Goal: Information Seeking & Learning: Learn about a topic

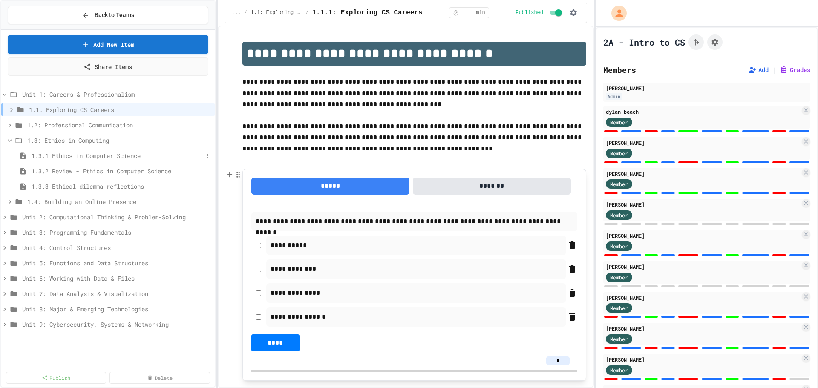
click at [142, 156] on span "1.3.1 Ethics in Computer Science" at bounding box center [118, 155] width 172 height 9
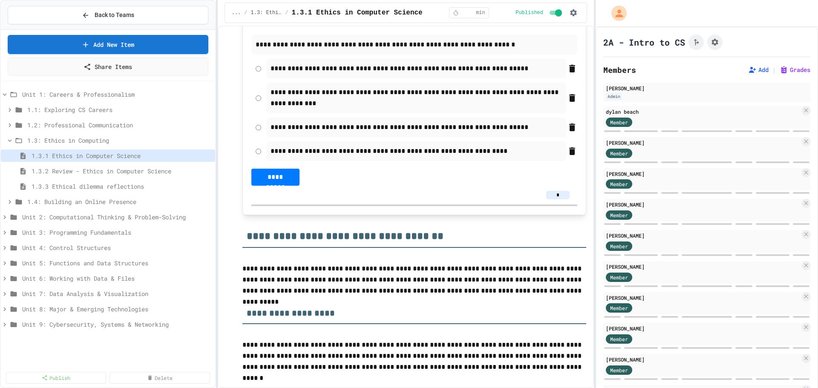
scroll to position [341, 0]
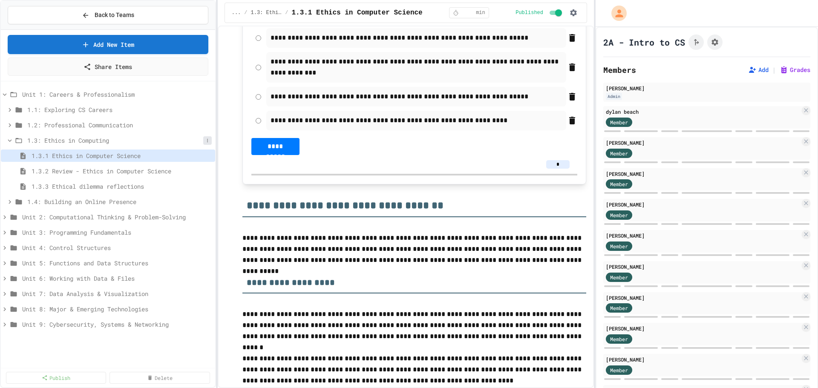
click at [210, 139] on button at bounding box center [207, 140] width 9 height 9
click at [210, 139] on div at bounding box center [409, 194] width 818 height 388
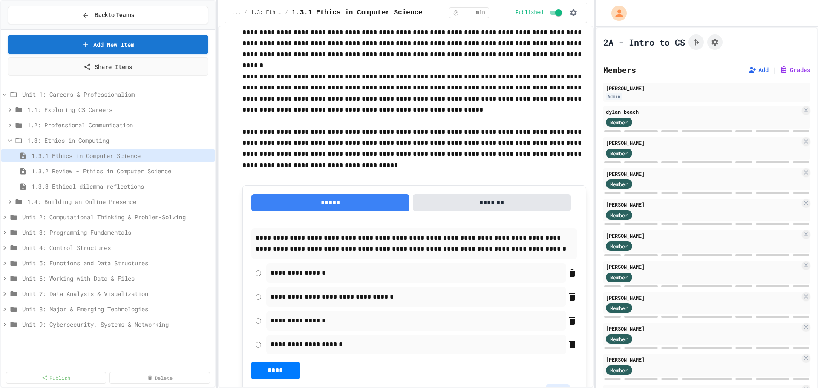
scroll to position [1107, 0]
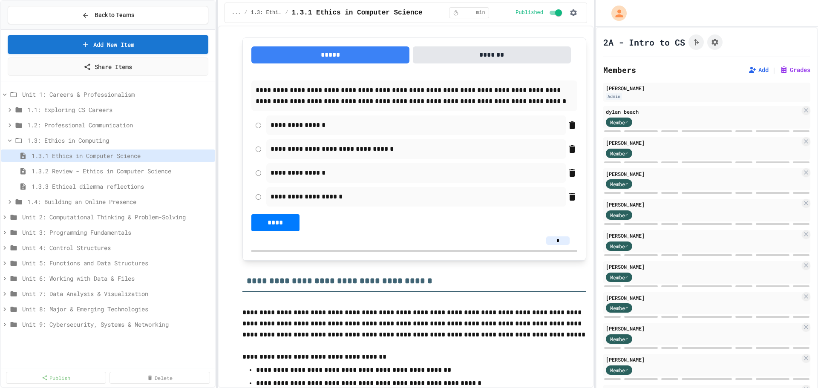
click at [154, 164] on div "1.3.1 Ethics in Computer Science" at bounding box center [108, 157] width 214 height 15
click at [150, 170] on span "1.3.2 Review - Ethics in Computer Science" at bounding box center [118, 171] width 172 height 9
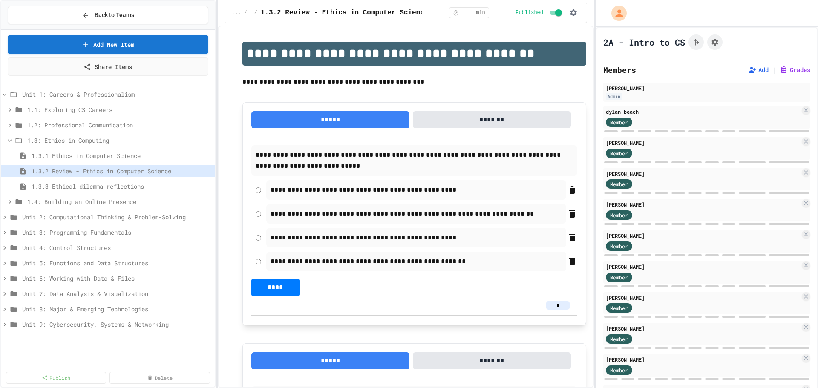
click at [135, 185] on span "1.3.3 Ethical dilemma reflections" at bounding box center [122, 186] width 180 height 9
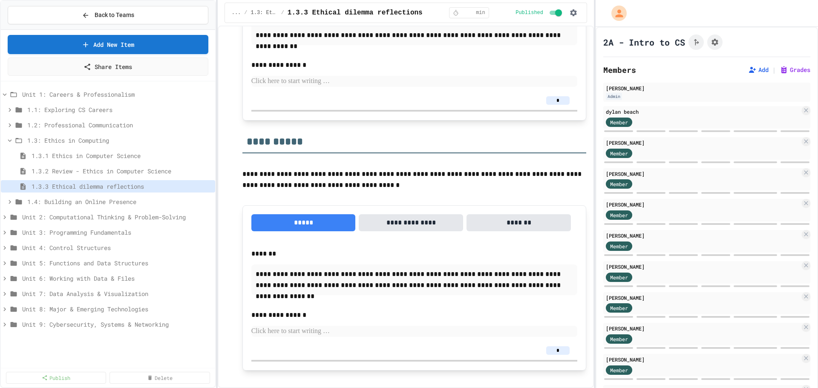
scroll to position [1582, 0]
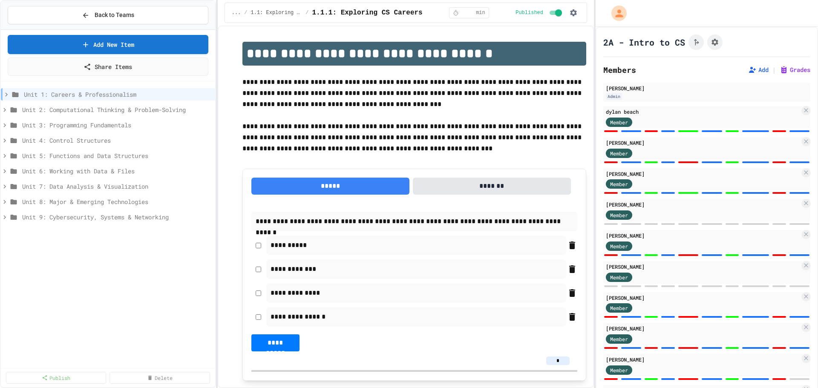
click at [478, 31] on div "**********" at bounding box center [406, 207] width 376 height 362
click at [72, 98] on span "Unit 1: Careers & Professionalism" at bounding box center [113, 94] width 179 height 9
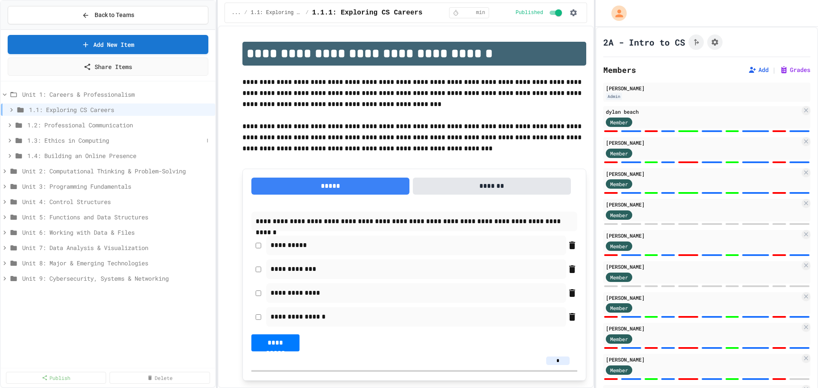
click at [49, 143] on span "1.3: Ethics in Computing" at bounding box center [115, 140] width 176 height 9
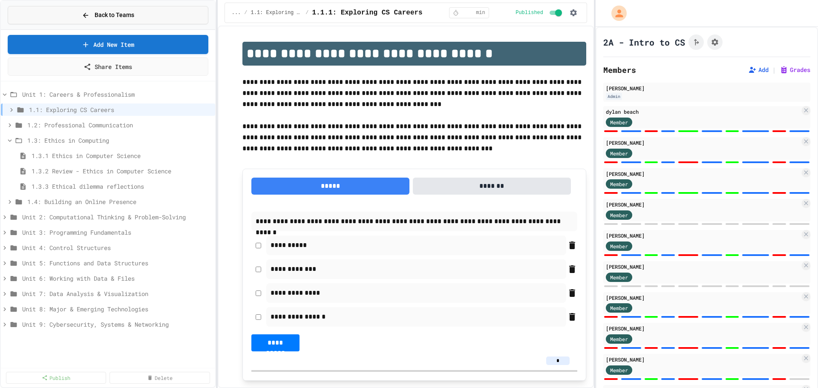
click at [92, 18] on div "Back to Teams" at bounding box center [108, 15] width 52 height 9
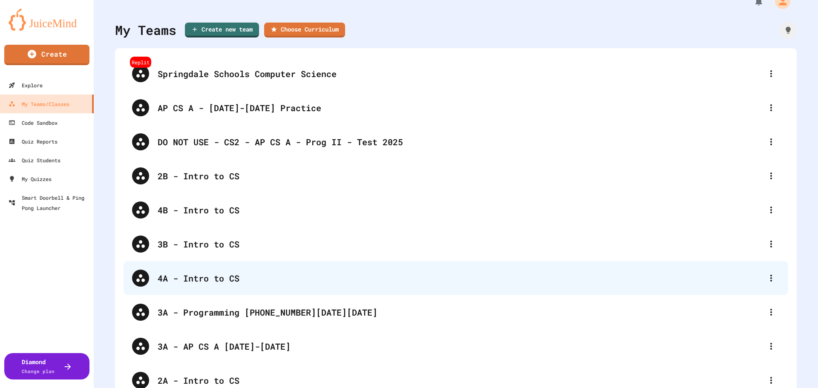
scroll to position [29, 0]
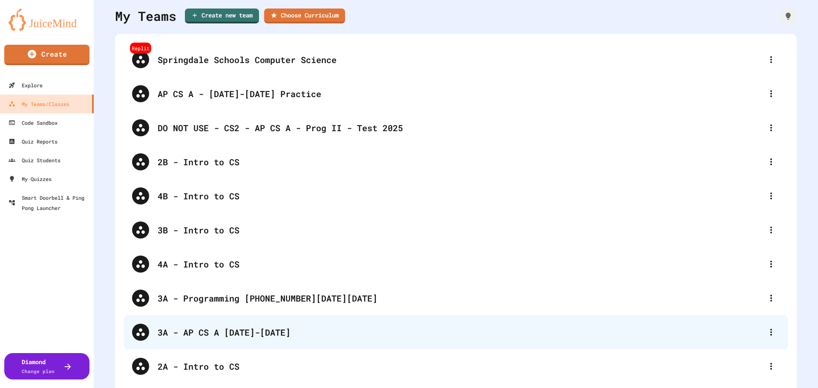
click at [210, 324] on div "3A - AP CS A [DATE]-[DATE]" at bounding box center [456, 332] width 664 height 34
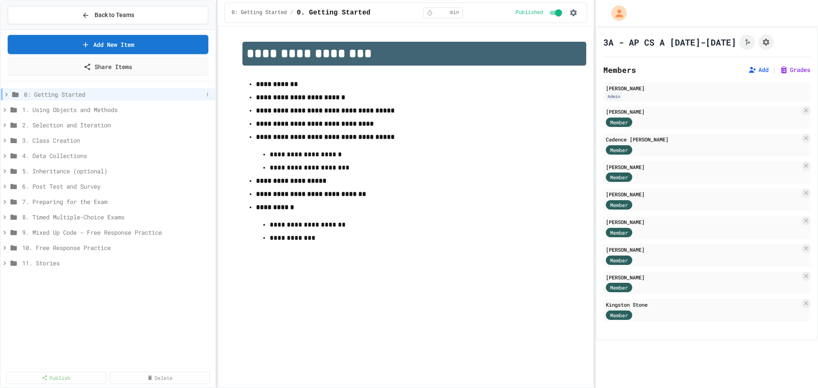
click at [47, 97] on span "0: Getting Started" at bounding box center [113, 94] width 179 height 9
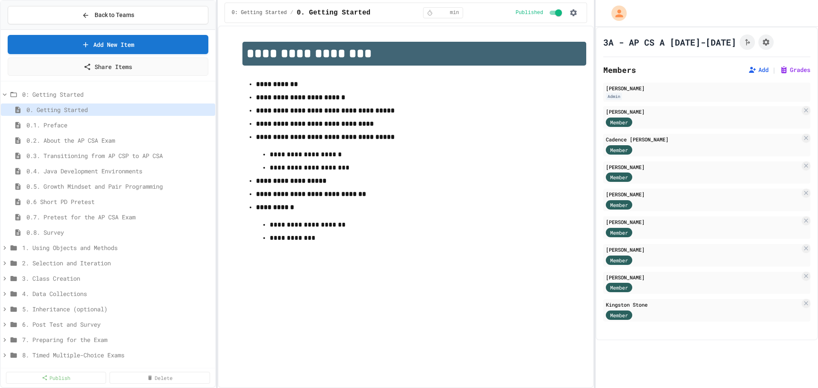
click at [47, 97] on span "0: Getting Started" at bounding box center [117, 94] width 190 height 9
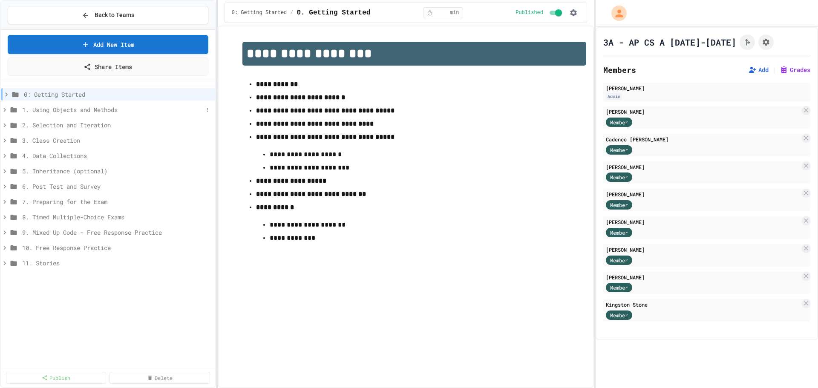
click at [49, 107] on span "1. Using Objects and Methods" at bounding box center [112, 109] width 181 height 9
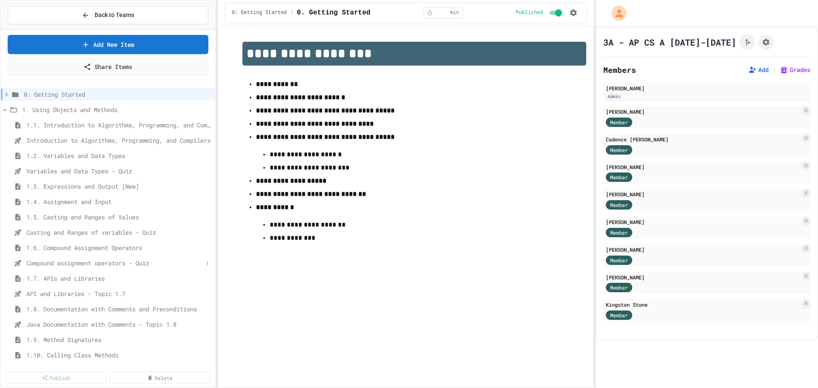
click at [68, 265] on span "Compound assignment operators - Quiz" at bounding box center [114, 263] width 177 height 9
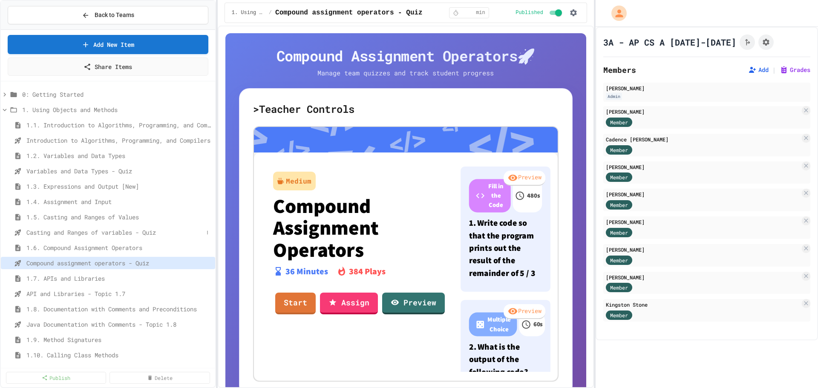
click at [60, 233] on span "Casting and Ranges of variables - Quiz" at bounding box center [114, 232] width 177 height 9
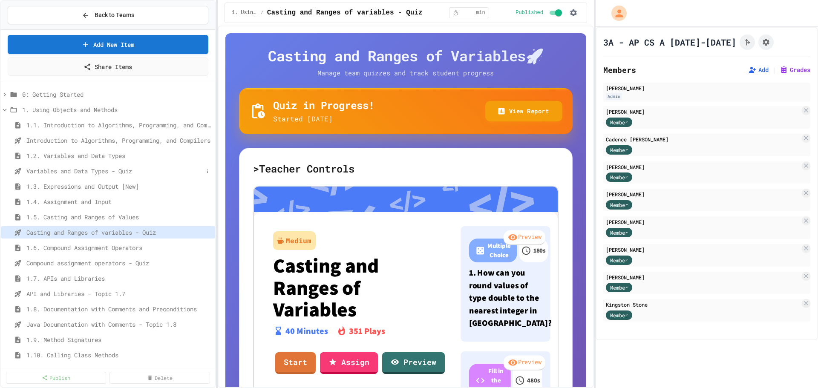
click at [49, 172] on span "Variables and Data Types - Quiz" at bounding box center [114, 171] width 177 height 9
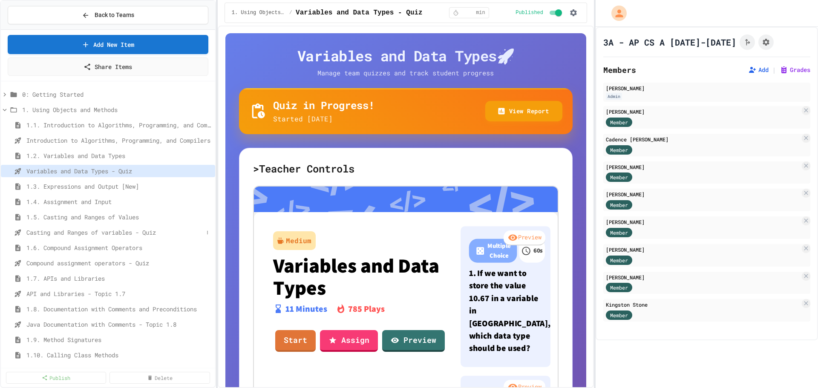
click at [56, 230] on span "Casting and Ranges of variables - Quiz" at bounding box center [114, 232] width 177 height 9
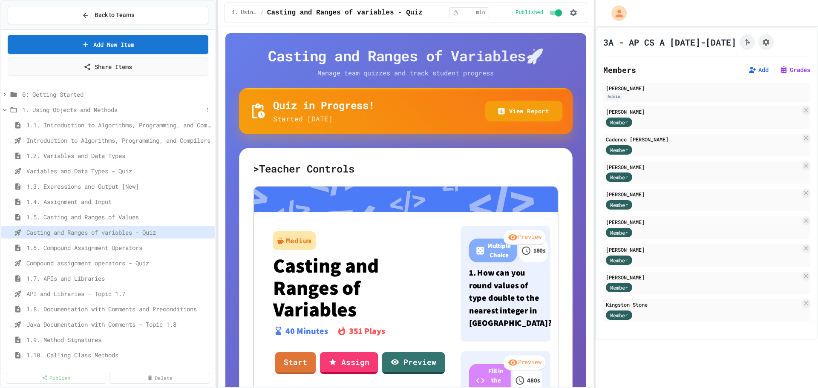
click at [5, 112] on icon at bounding box center [5, 110] width 8 height 8
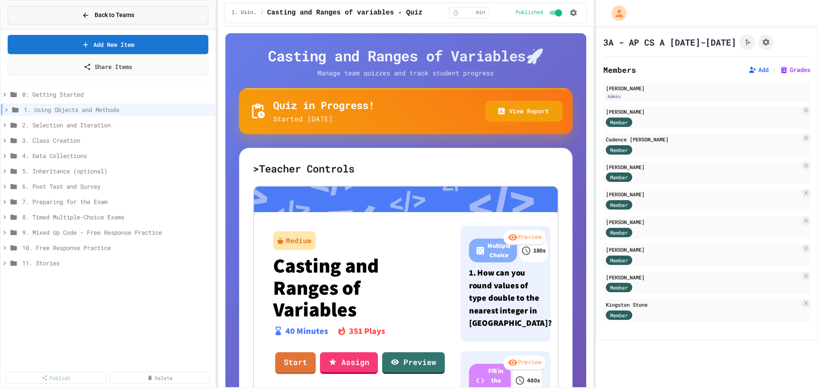
click at [100, 17] on span "Back to Teams" at bounding box center [115, 15] width 40 height 9
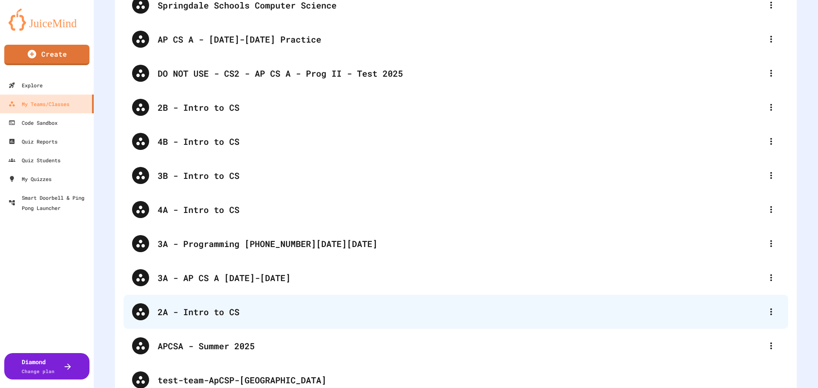
scroll to position [85, 0]
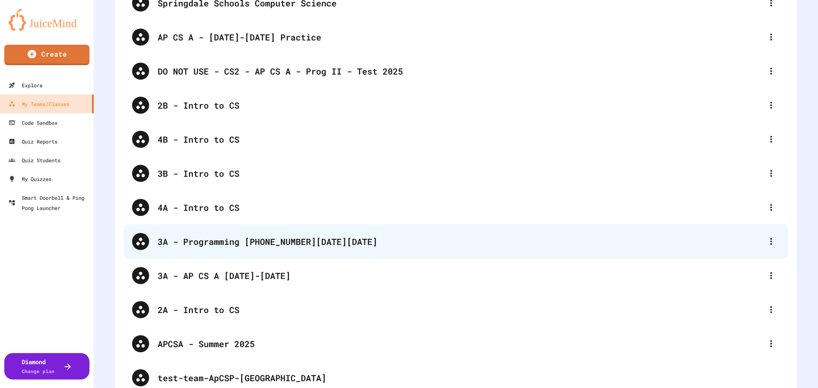
click at [204, 249] on div "3A - Programming [PHONE_NUMBER][DATE][DATE]" at bounding box center [456, 241] width 664 height 34
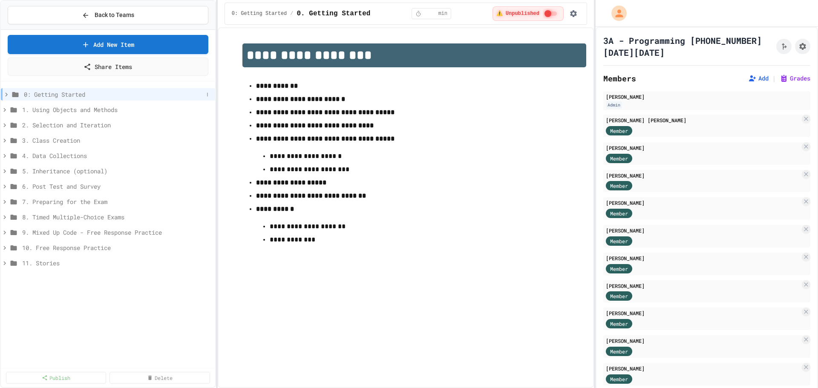
click at [29, 90] on span "0: Getting Started" at bounding box center [113, 94] width 179 height 9
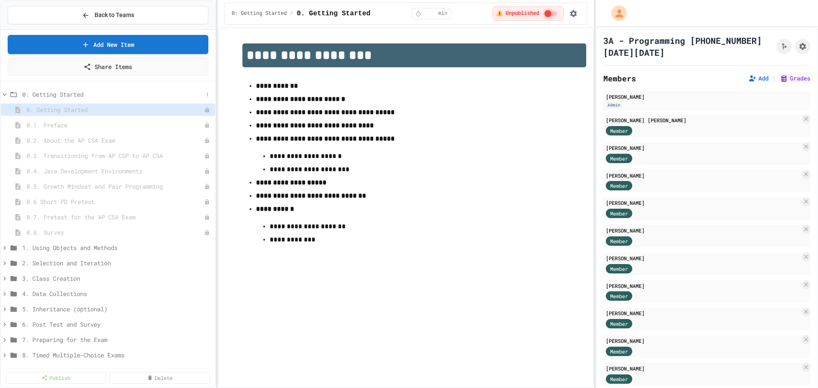
click at [32, 98] on span "0: Getting Started" at bounding box center [112, 94] width 181 height 9
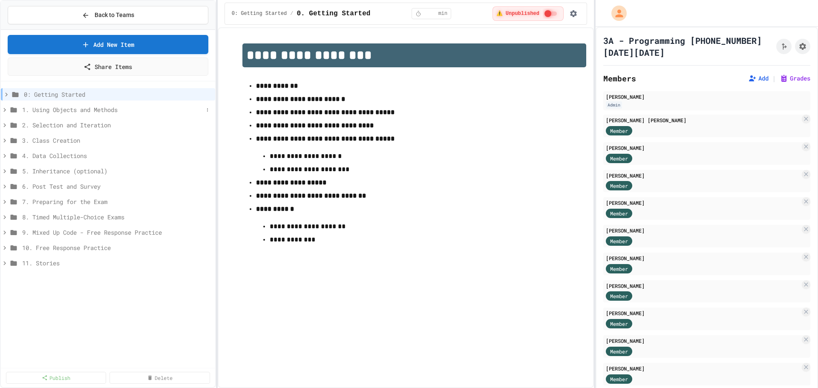
click at [33, 113] on span "1. Using Objects and Methods" at bounding box center [112, 109] width 181 height 9
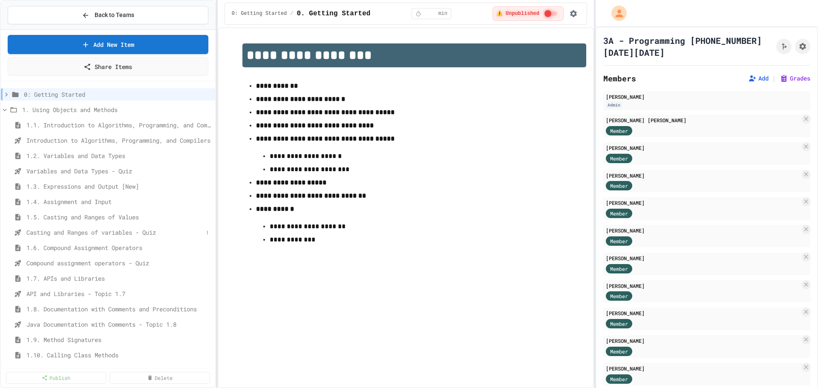
click at [56, 229] on span "Casting and Ranges of variables - Quiz" at bounding box center [114, 232] width 177 height 9
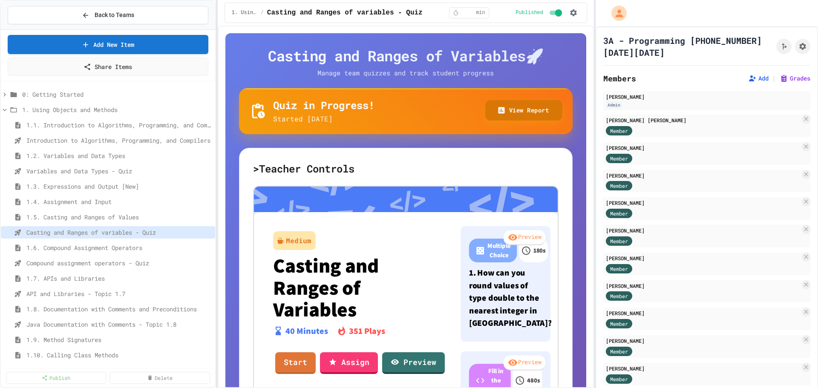
click at [522, 106] on button "View Report" at bounding box center [524, 110] width 78 height 21
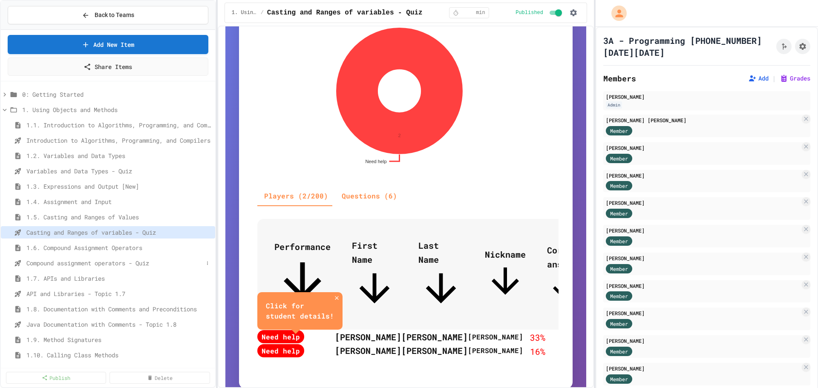
click at [87, 261] on span "Compound assignment operators - Quiz" at bounding box center [114, 263] width 177 height 9
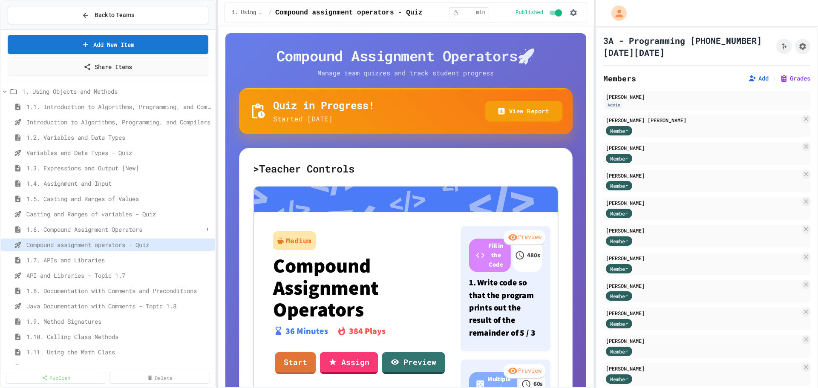
scroll to position [29, 0]
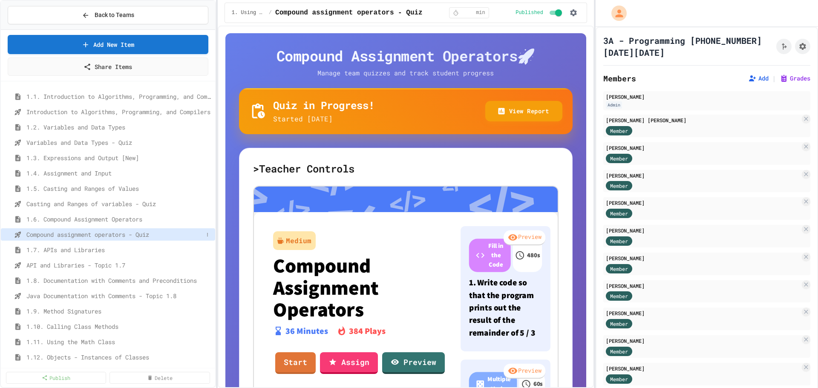
click at [73, 236] on span "Compound assignment operators - Quiz" at bounding box center [114, 234] width 177 height 9
click at [83, 296] on span "Java Documentation with Comments - Topic 1.8" at bounding box center [114, 295] width 177 height 9
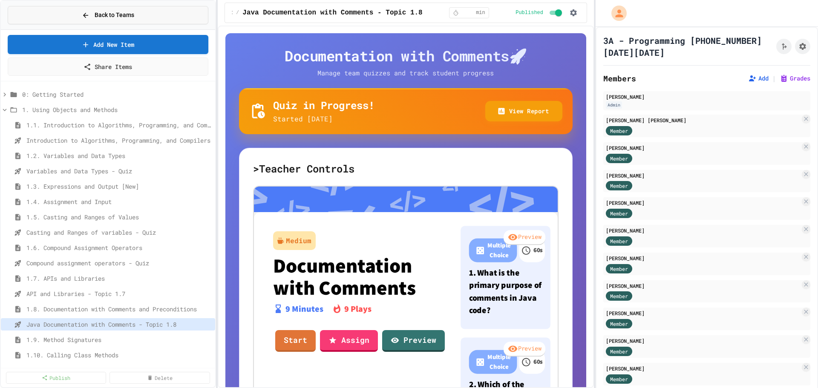
click at [61, 17] on button "Back to Teams" at bounding box center [108, 15] width 201 height 18
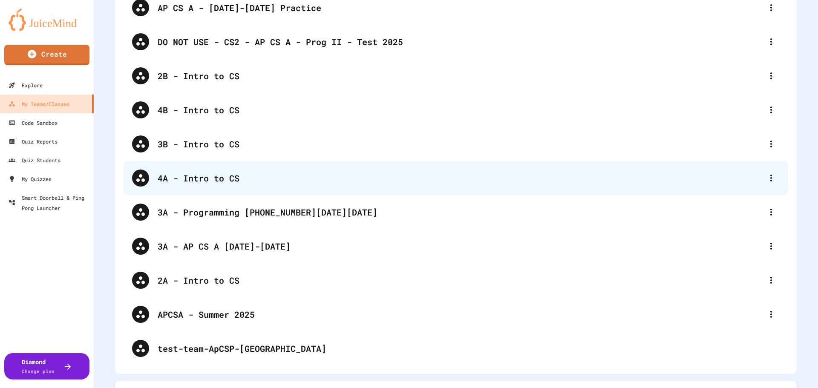
scroll to position [139, 0]
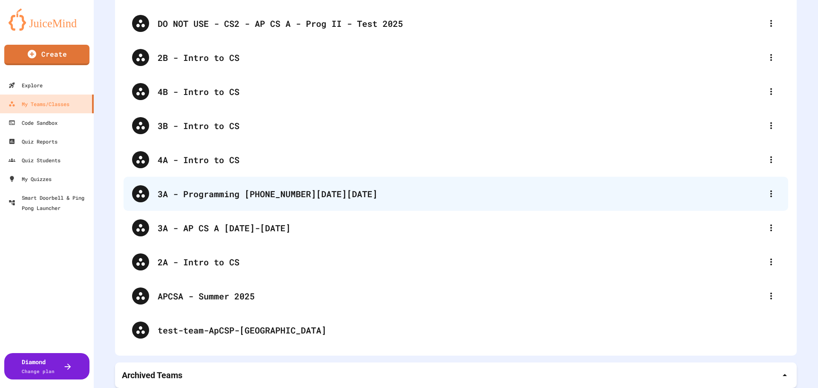
click at [219, 197] on div "3A - Programming [PHONE_NUMBER][DATE][DATE]" at bounding box center [456, 194] width 664 height 34
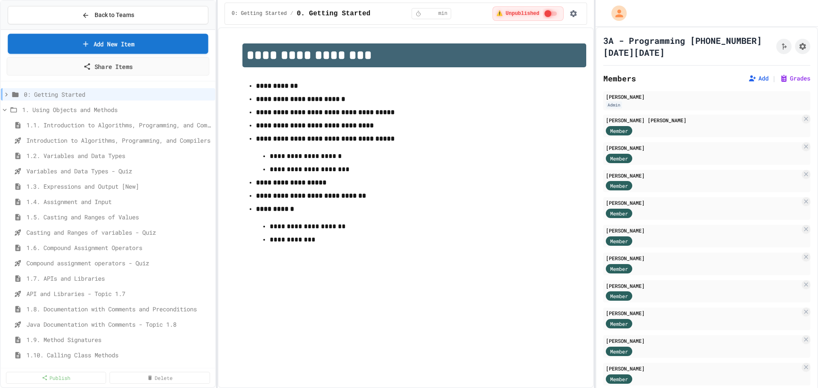
drag, startPoint x: 125, startPoint y: 47, endPoint x: 126, endPoint y: 62, distance: 15.3
click at [126, 62] on div "Add New Item Share Items" at bounding box center [108, 55] width 201 height 41
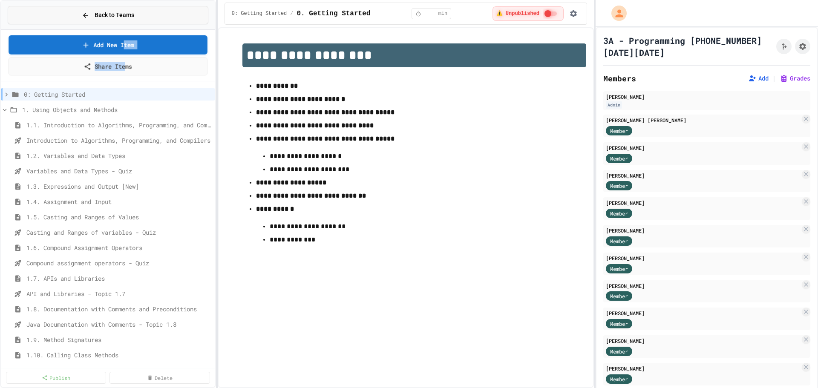
click at [169, 17] on button "Back to Teams" at bounding box center [108, 15] width 201 height 18
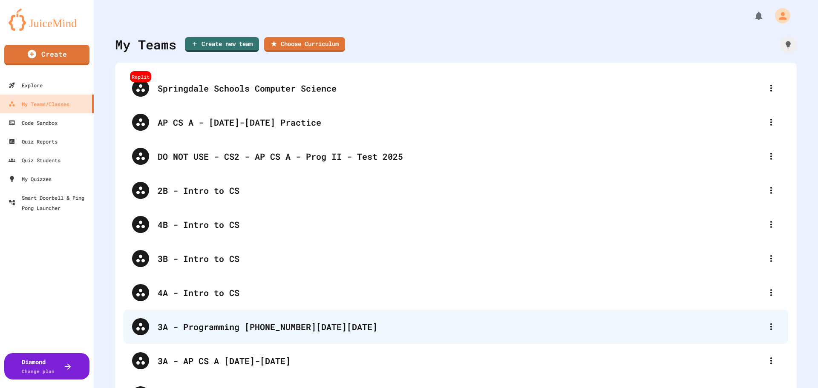
scroll to position [29, 0]
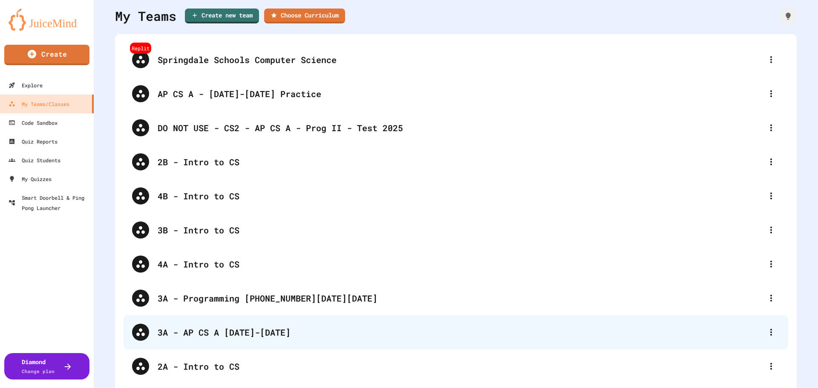
click at [230, 327] on div "3A - AP CS A [DATE]-[DATE]" at bounding box center [460, 332] width 605 height 13
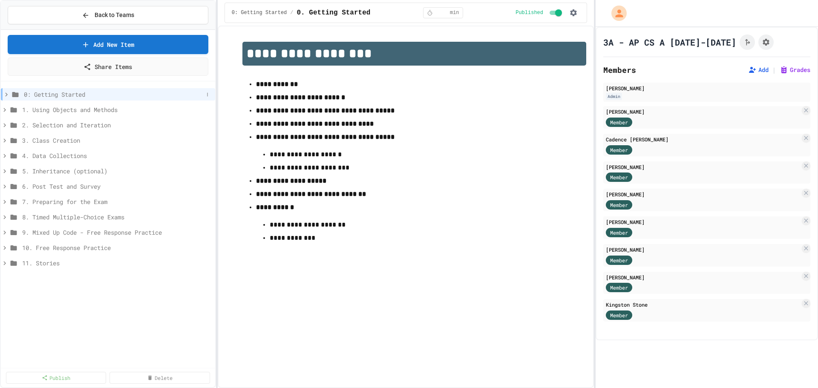
click at [10, 95] on icon at bounding box center [15, 95] width 10 height 8
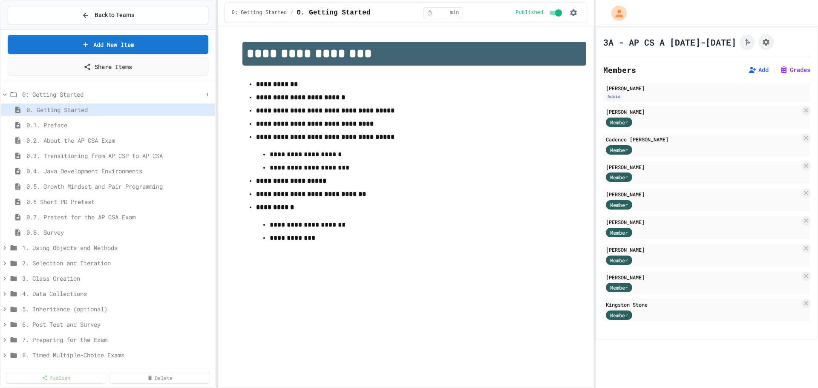
click at [7, 94] on icon at bounding box center [5, 95] width 8 height 8
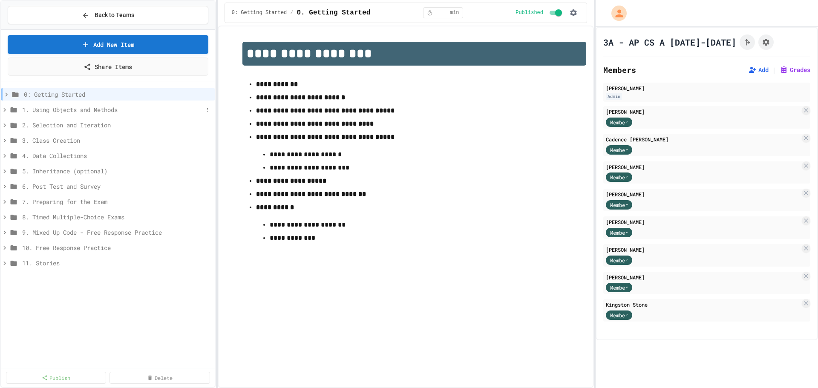
click at [6, 105] on div "1. Using Objects and Methods" at bounding box center [108, 110] width 214 height 12
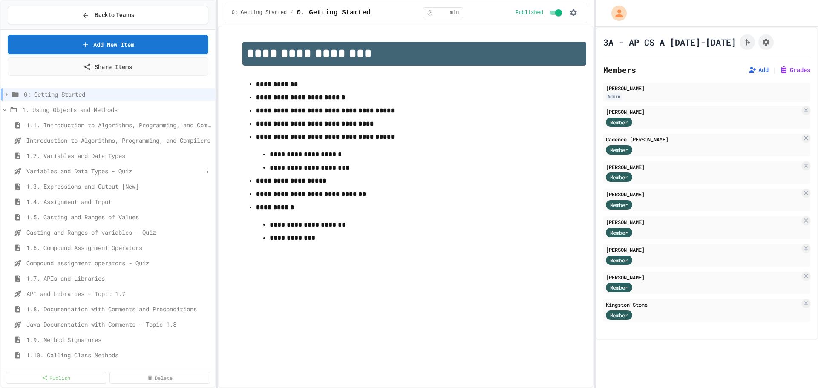
click at [60, 167] on span "Variables and Data Types - Quiz" at bounding box center [114, 171] width 177 height 9
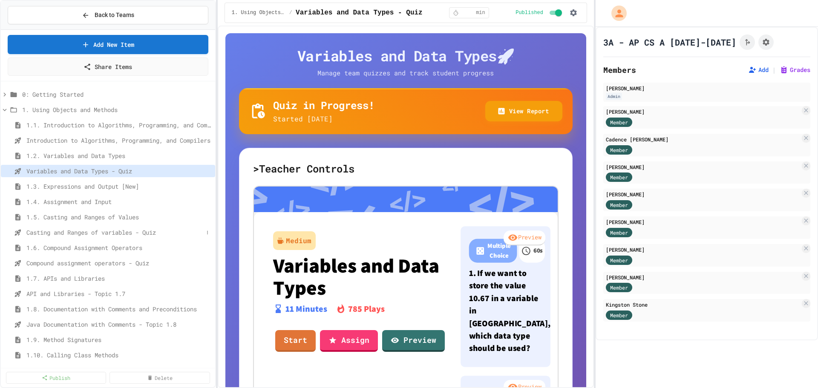
click at [49, 230] on span "Casting and Ranges of variables - Quiz" at bounding box center [114, 232] width 177 height 9
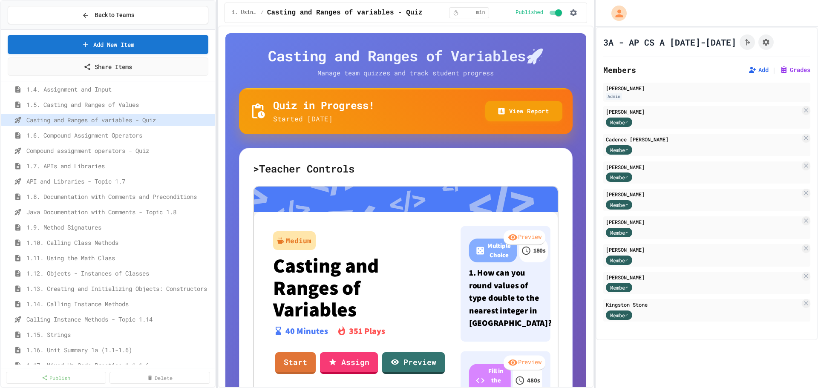
scroll to position [142, 0]
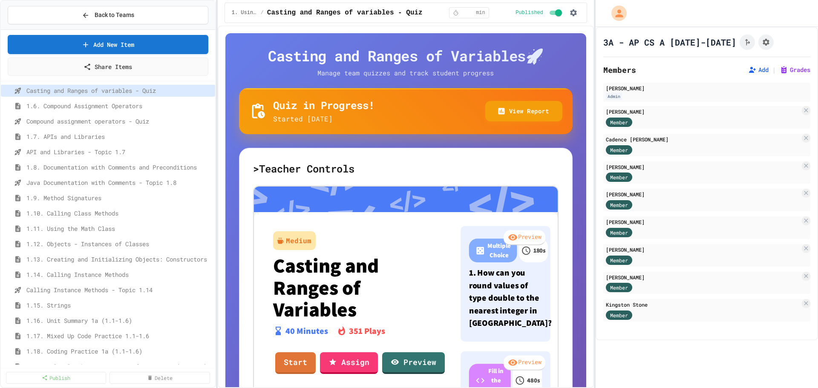
click at [60, 123] on span "Compound assignment operators - Quiz" at bounding box center [118, 121] width 185 height 9
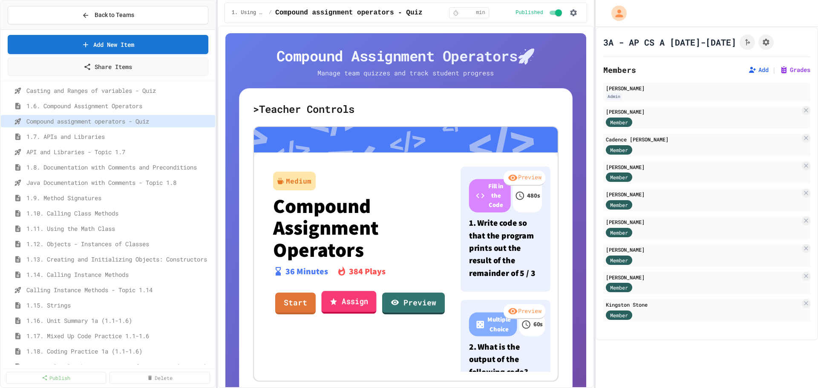
click at [360, 311] on link "Assign" at bounding box center [348, 302] width 55 height 23
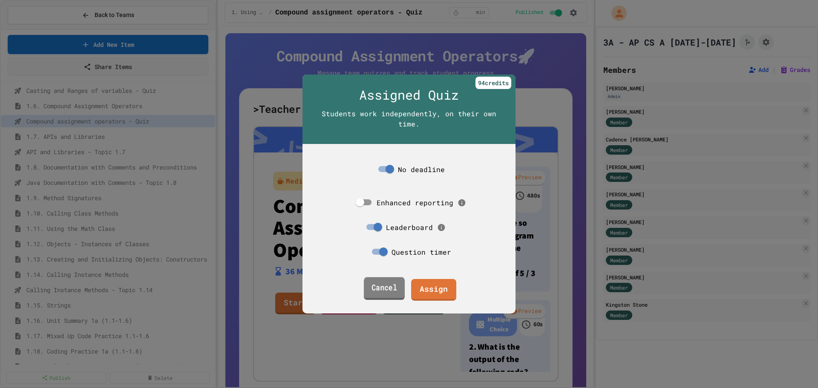
click at [419, 289] on link "Assign" at bounding box center [433, 290] width 45 height 22
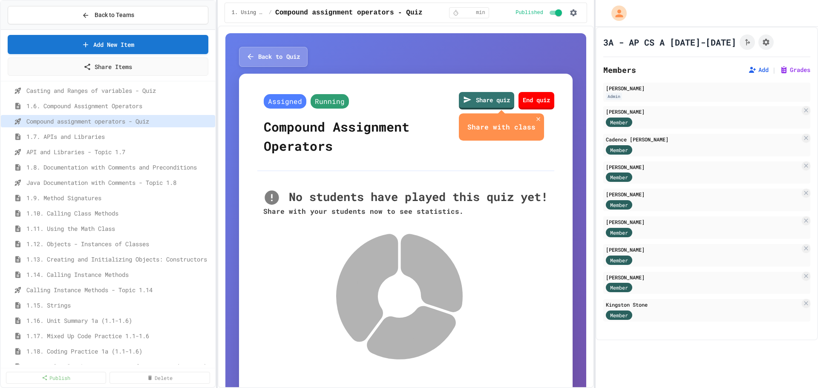
click at [67, 185] on span "Java Documentation with Comments - Topic 1.8" at bounding box center [118, 182] width 185 height 9
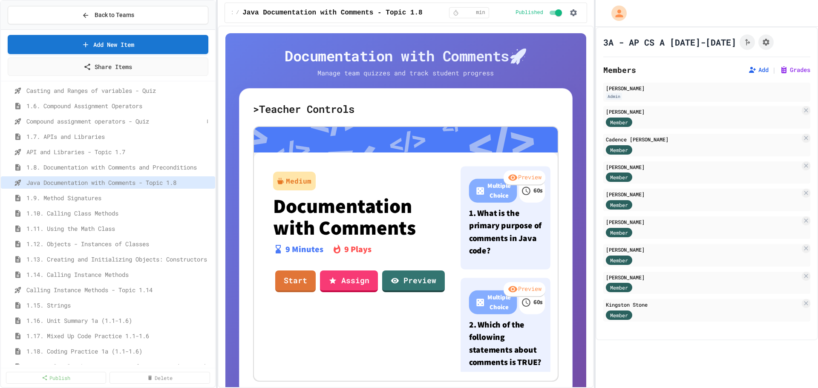
click at [59, 123] on span "Compound assignment operators - Quiz" at bounding box center [114, 121] width 177 height 9
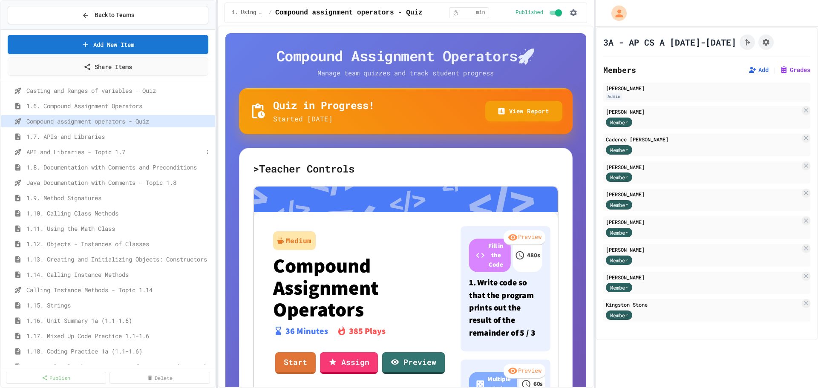
click at [67, 149] on span "API and Libraries - Topic 1.7" at bounding box center [114, 151] width 177 height 9
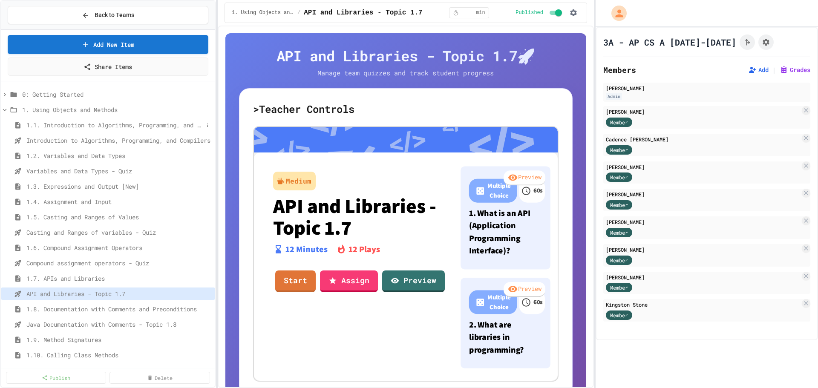
click at [71, 124] on span "1.1. Introduction to Algorithms, Programming, and Compilers" at bounding box center [114, 125] width 177 height 9
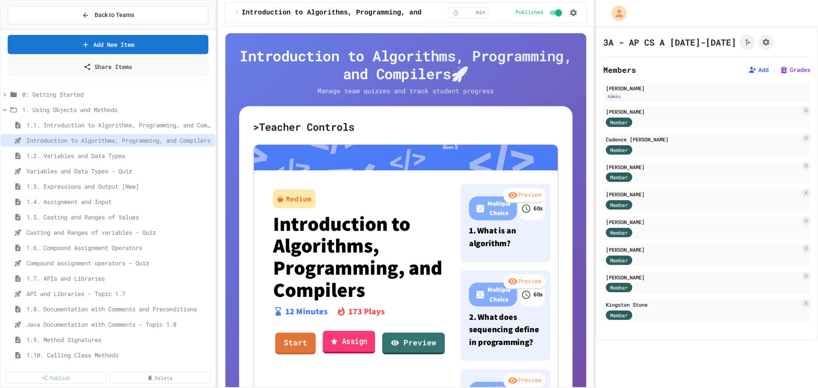
click at [338, 345] on link "Assign" at bounding box center [348, 342] width 52 height 23
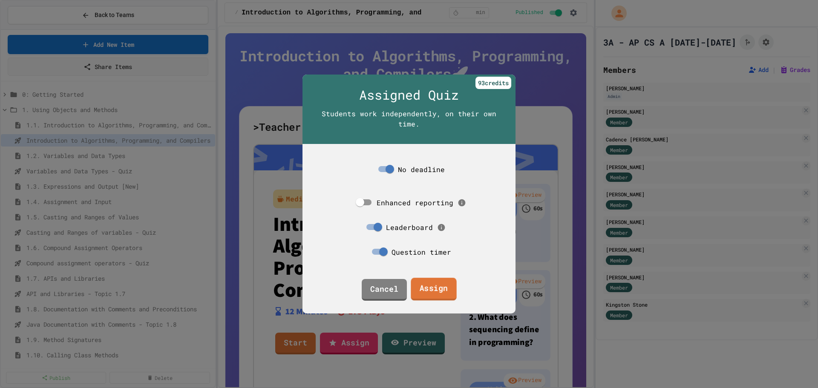
click at [423, 282] on link "Assign" at bounding box center [434, 289] width 46 height 23
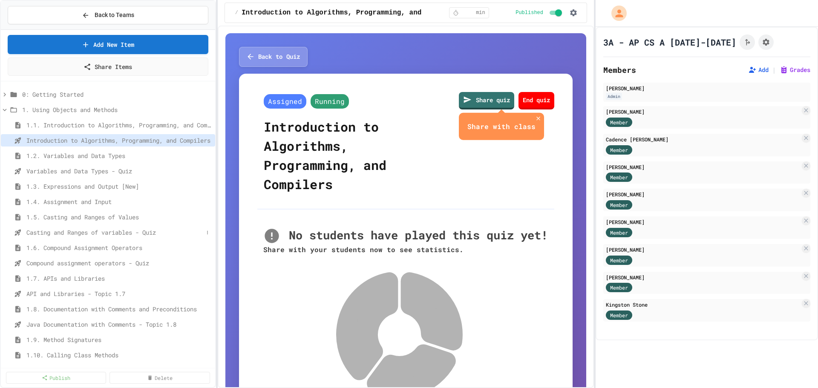
click at [117, 231] on span "Casting and Ranges of variables - Quiz" at bounding box center [114, 232] width 177 height 9
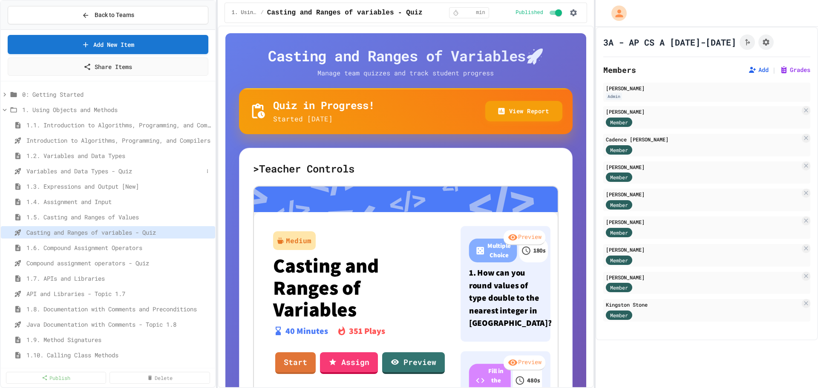
click at [99, 170] on span "Variables and Data Types - Quiz" at bounding box center [114, 171] width 177 height 9
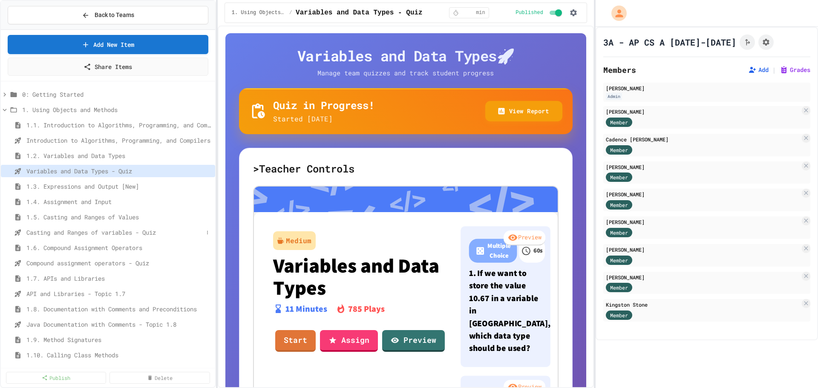
click at [100, 235] on span "Casting and Ranges of variables - Quiz" at bounding box center [114, 232] width 177 height 9
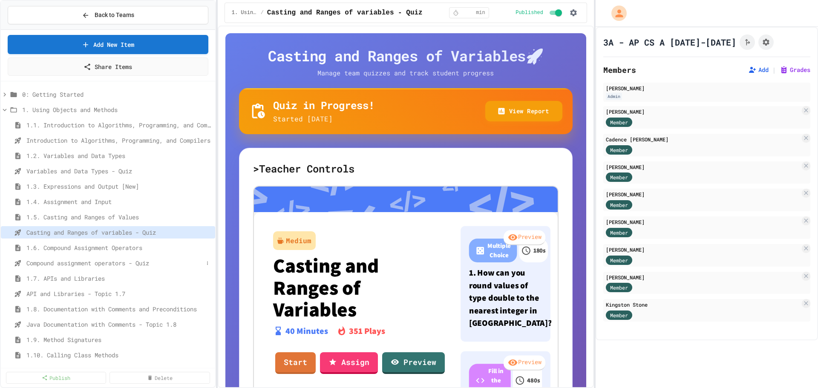
click at [55, 261] on span "Compound assignment operators - Quiz" at bounding box center [114, 263] width 177 height 9
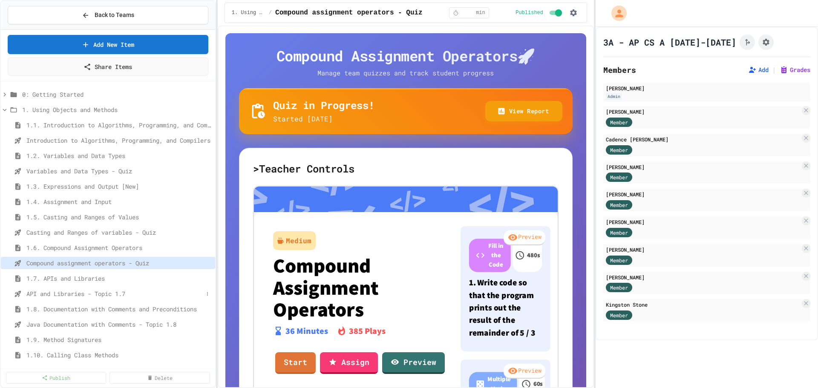
click at [74, 293] on span "API and Libraries - Topic 1.7" at bounding box center [114, 293] width 177 height 9
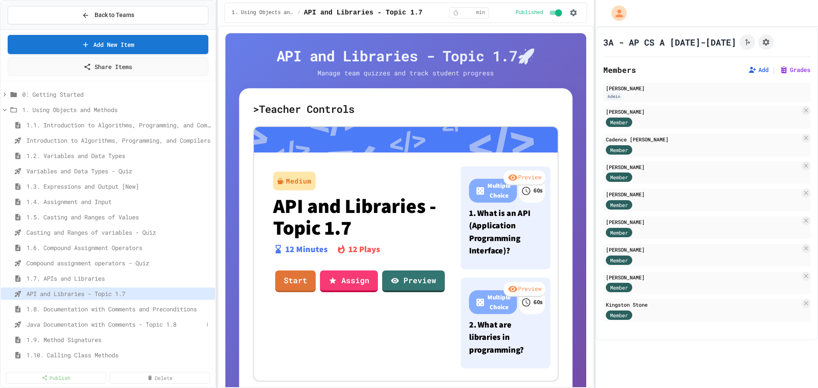
click at [67, 322] on span "Java Documentation with Comments - Topic 1.8" at bounding box center [114, 324] width 177 height 9
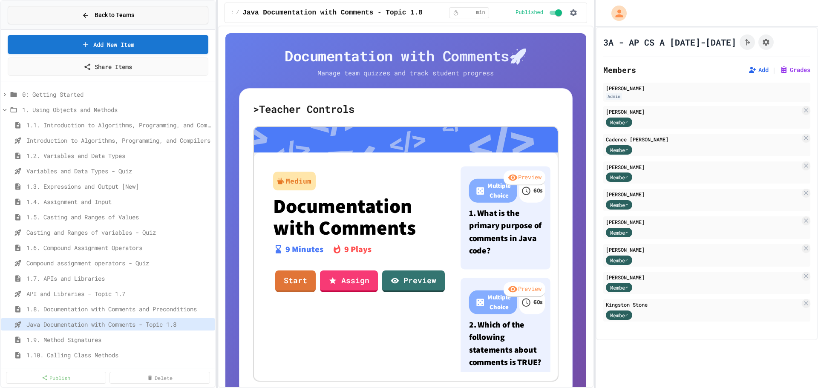
click at [75, 16] on button "Back to Teams" at bounding box center [108, 15] width 201 height 18
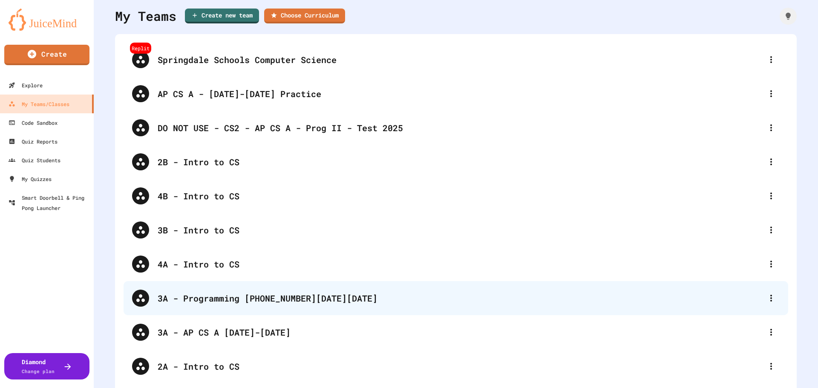
scroll to position [57, 0]
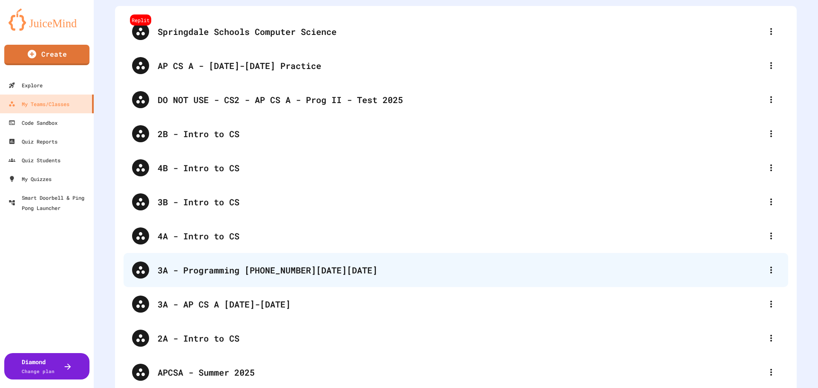
click at [221, 273] on div "3A - Programming [PHONE_NUMBER][DATE][DATE]" at bounding box center [460, 270] width 605 height 13
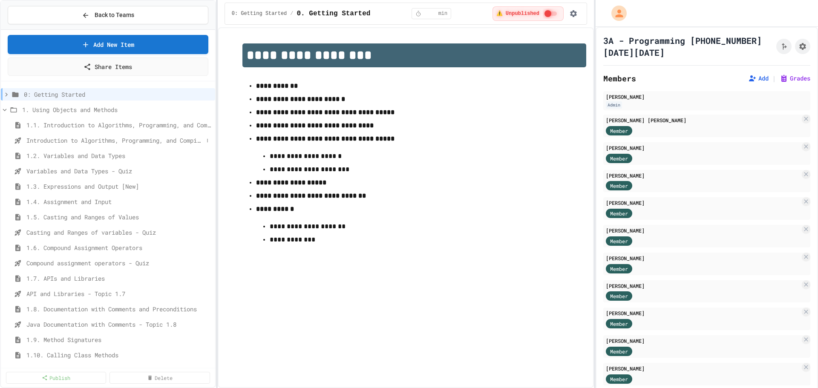
click at [64, 139] on span "Introduction to Algorithms, Programming, and Compilers" at bounding box center [114, 140] width 177 height 9
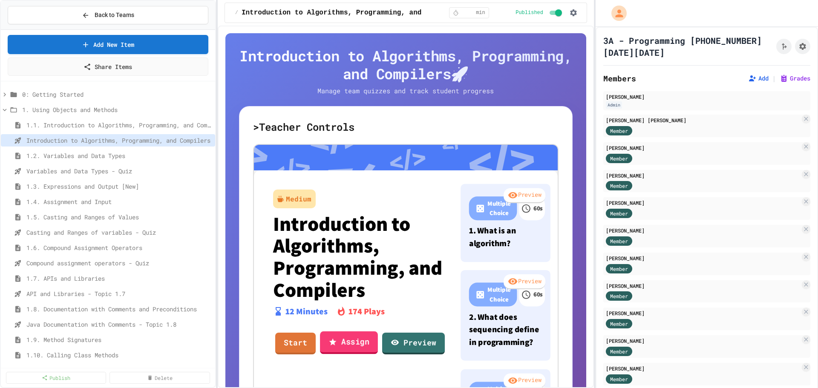
click at [343, 347] on link "Assign" at bounding box center [349, 342] width 58 height 23
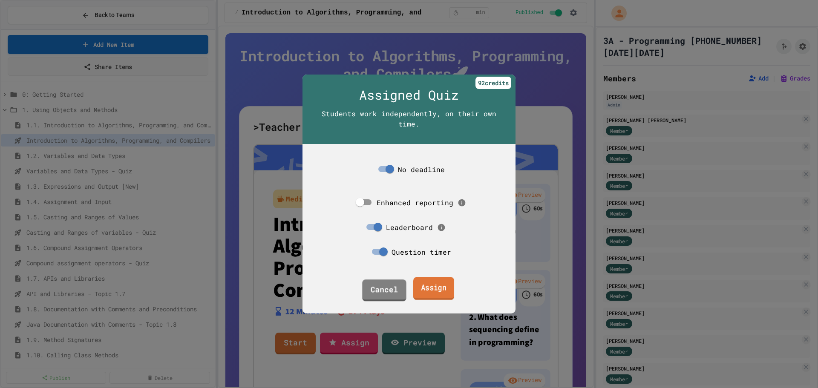
click at [423, 287] on link "Assign" at bounding box center [433, 288] width 41 height 23
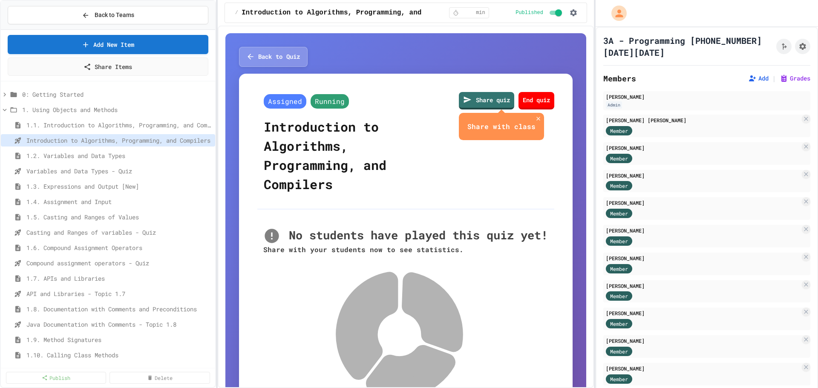
click at [64, 179] on div "Variables and Data Types - Quiz" at bounding box center [108, 172] width 214 height 15
click at [69, 169] on span "Variables and Data Types - Quiz" at bounding box center [114, 171] width 177 height 9
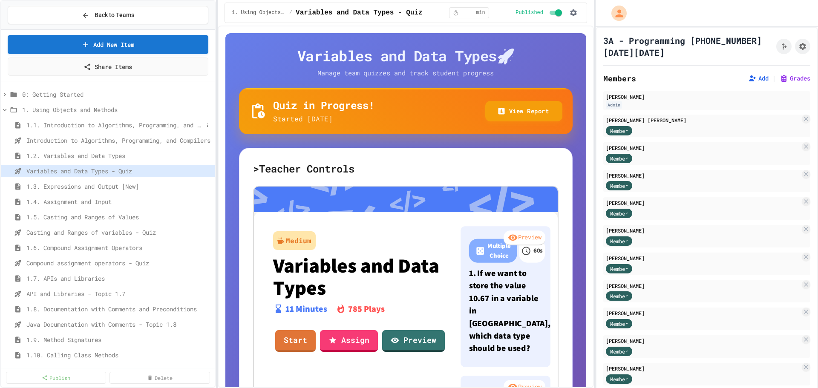
click at [82, 127] on span "1.1. Introduction to Algorithms, Programming, and Compilers" at bounding box center [114, 125] width 177 height 9
select select "***"
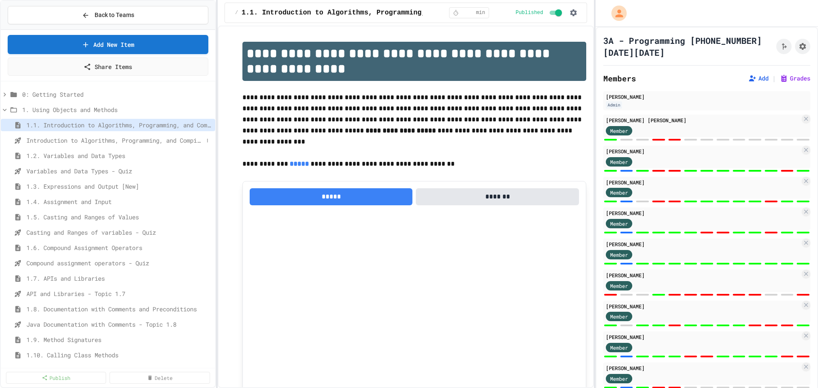
click at [78, 137] on span "Introduction to Algorithms, Programming, and Compilers" at bounding box center [114, 140] width 177 height 9
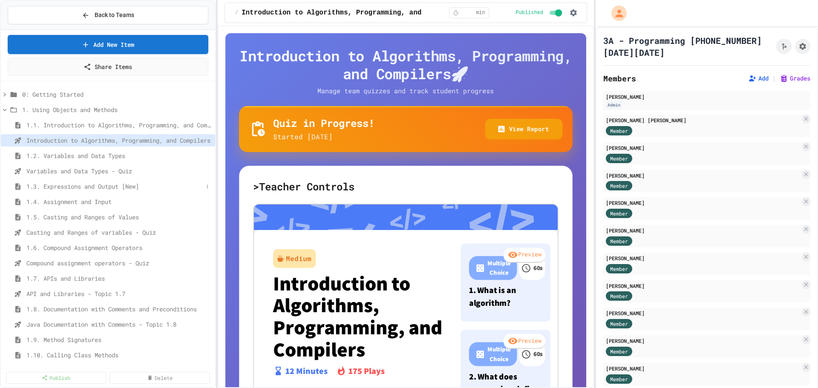
scroll to position [29, 0]
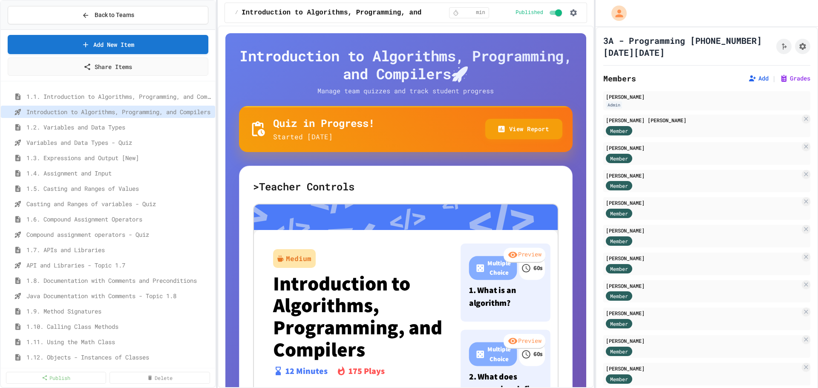
click at [85, 204] on span "Casting and Ranges of variables - Quiz" at bounding box center [118, 203] width 185 height 9
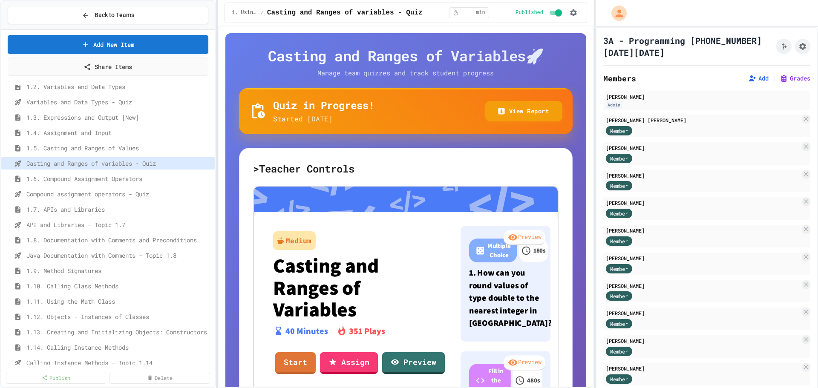
scroll to position [85, 0]
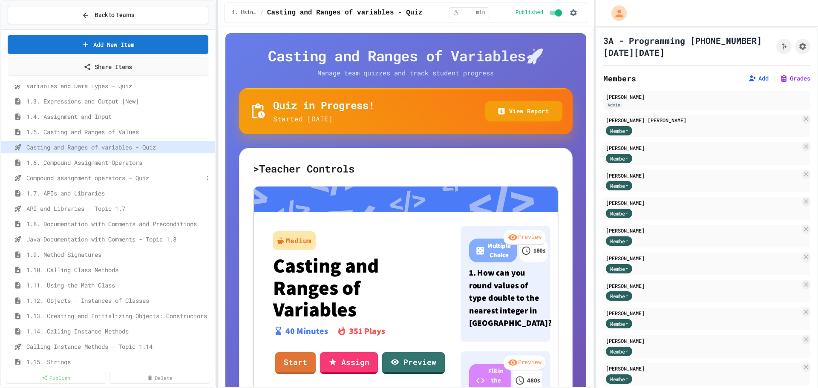
click at [85, 180] on span "Compound assignment operators - Quiz" at bounding box center [114, 177] width 177 height 9
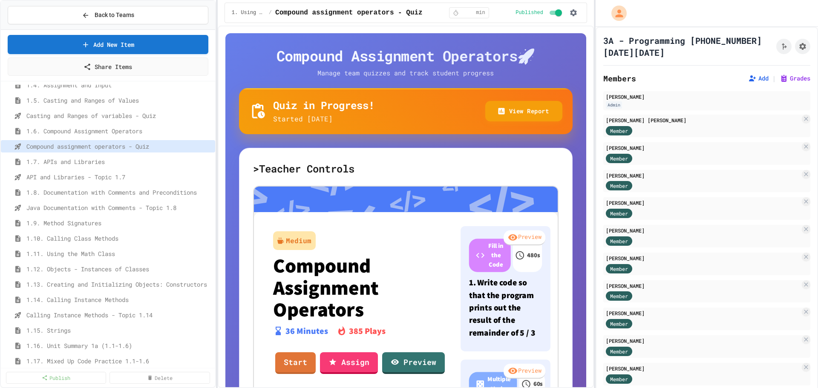
scroll to position [142, 0]
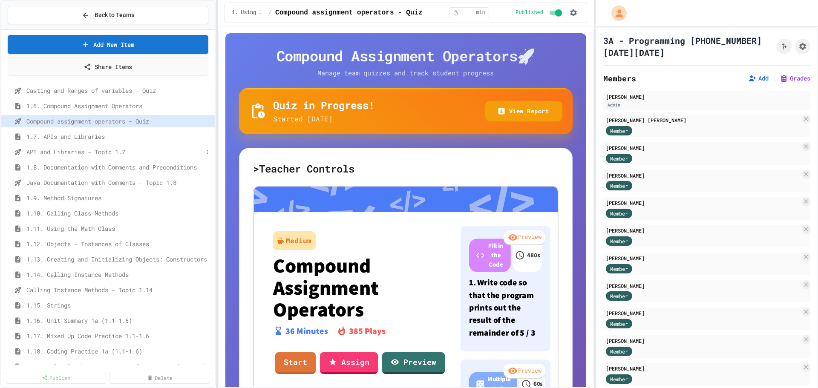
click at [78, 152] on span "API and Libraries - Topic 1.7" at bounding box center [114, 151] width 177 height 9
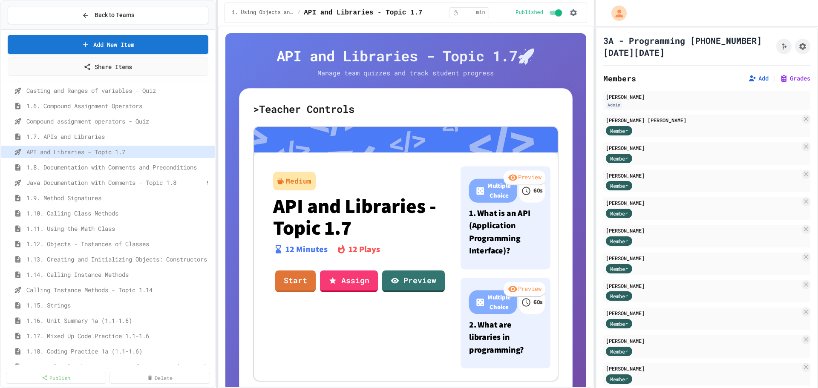
click at [72, 181] on span "Java Documentation with Comments - Topic 1.8" at bounding box center [114, 182] width 177 height 9
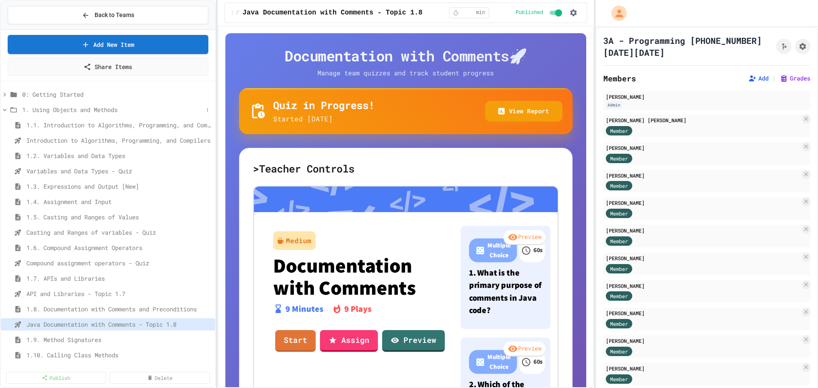
click at [6, 110] on icon at bounding box center [5, 110] width 8 height 8
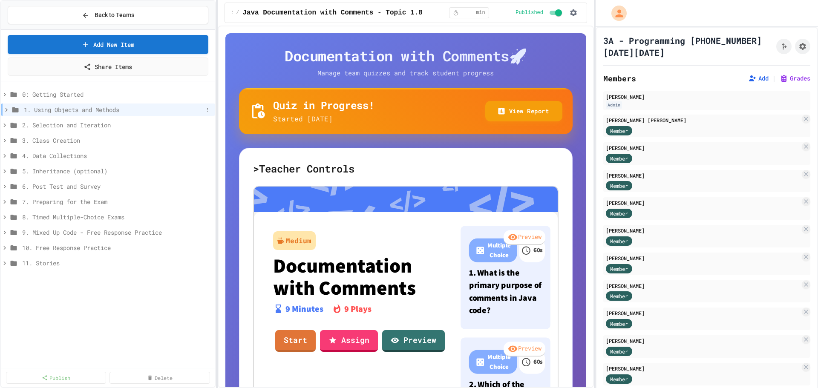
click at [40, 112] on span "1. Using Objects and Methods" at bounding box center [113, 109] width 179 height 9
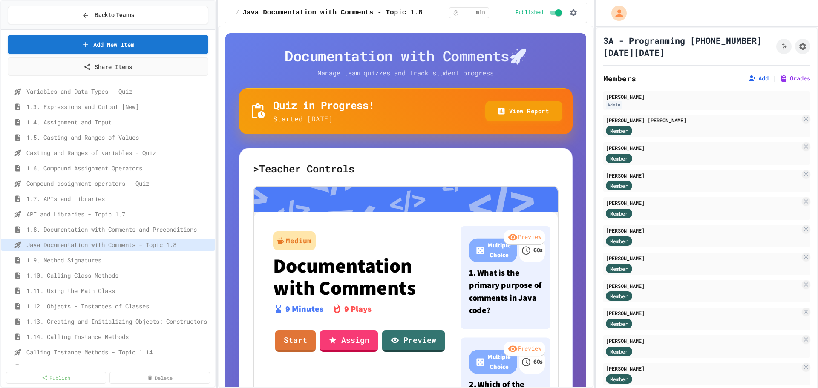
scroll to position [85, 0]
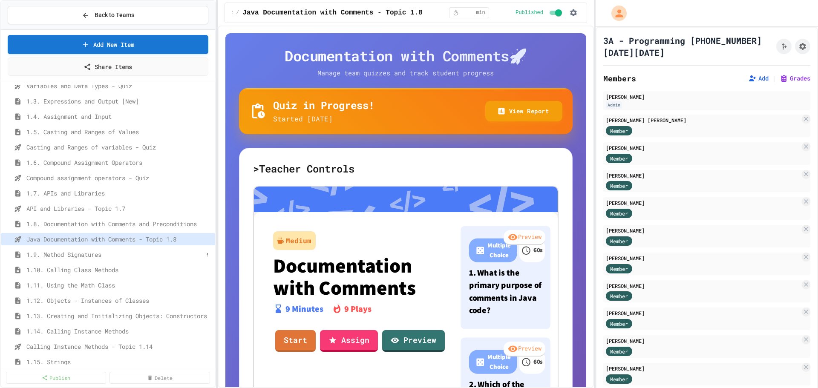
click at [64, 257] on span "1.9. Method Signatures" at bounding box center [114, 254] width 177 height 9
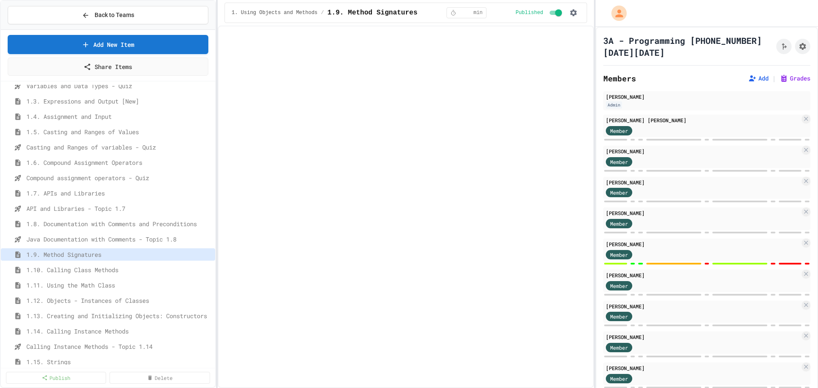
select select "***"
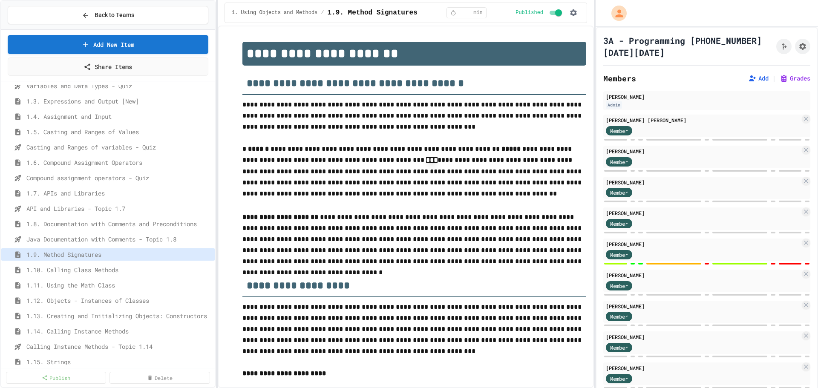
scroll to position [743, 0]
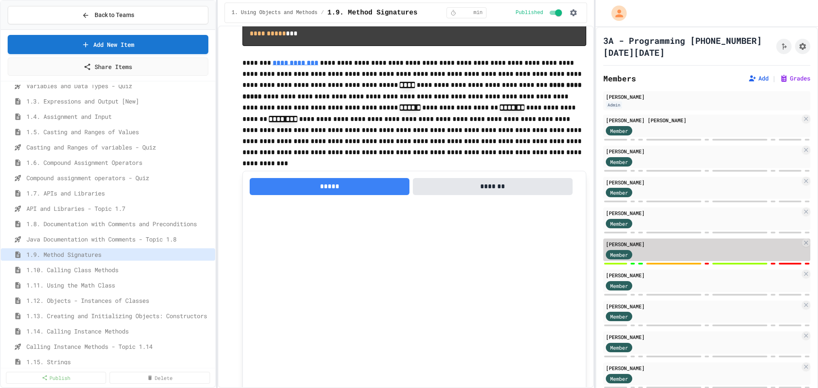
click at [648, 240] on div "[PERSON_NAME]" at bounding box center [703, 244] width 194 height 8
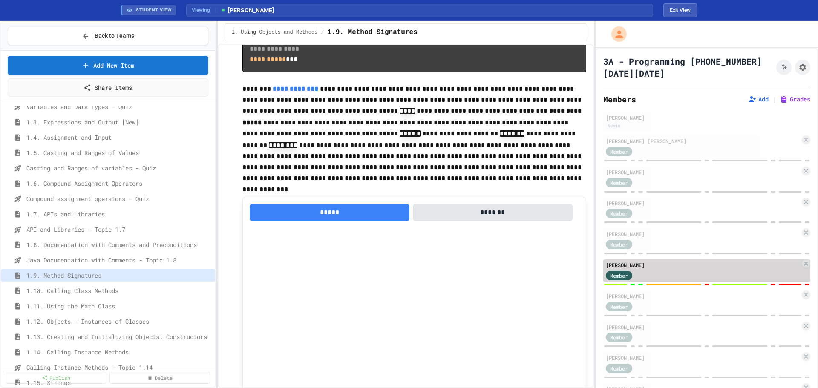
scroll to position [690, 0]
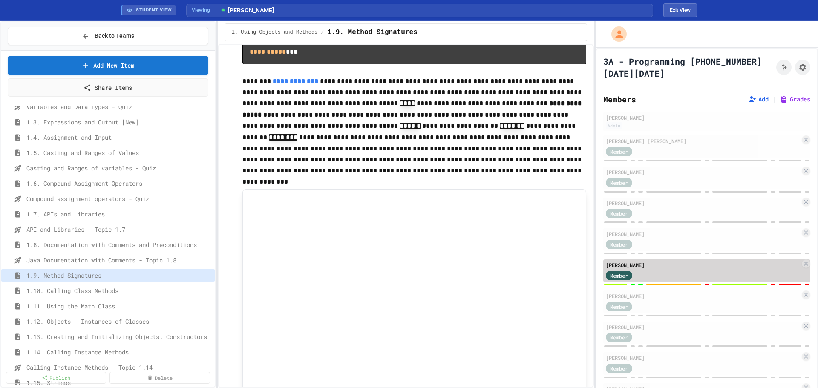
click at [655, 270] on div "Member" at bounding box center [703, 275] width 194 height 11
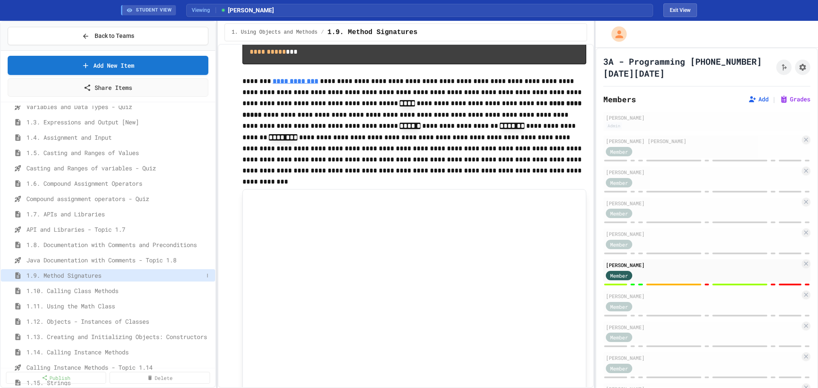
click at [80, 270] on div "1.9. Method Signatures" at bounding box center [108, 275] width 214 height 12
click at [689, 12] on button "Exit View" at bounding box center [680, 10] width 34 height 14
select select "***"
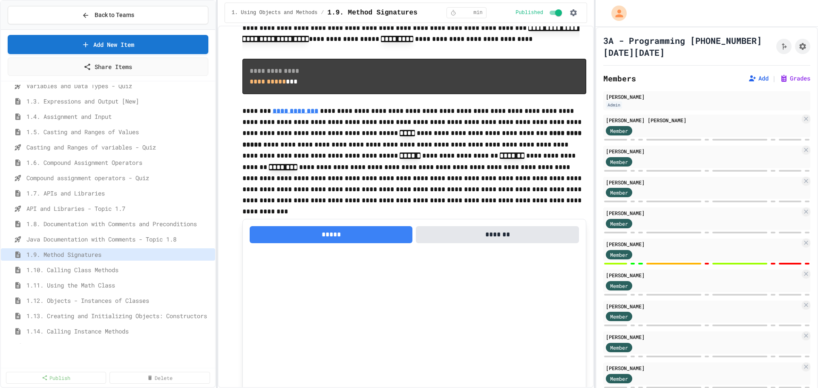
scroll to position [743, 0]
